Goal: Task Accomplishment & Management: Use online tool/utility

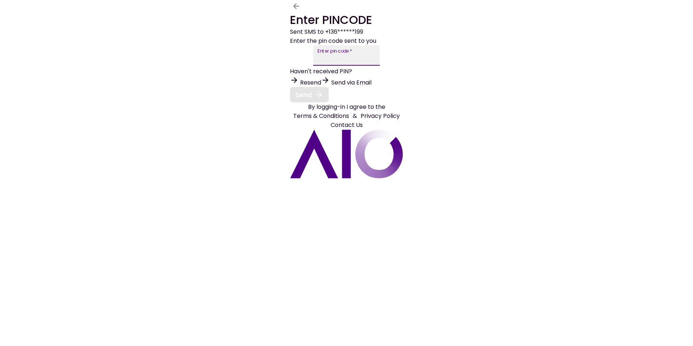
click at [313, 66] on input "Enter pin code   *" at bounding box center [346, 55] width 67 height 20
type input "******"
